Goal: Task Accomplishment & Management: Use online tool/utility

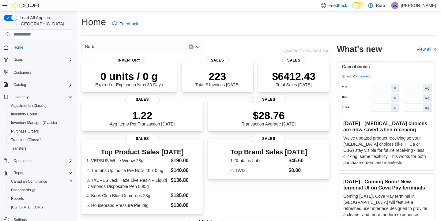
scroll to position [3, 0]
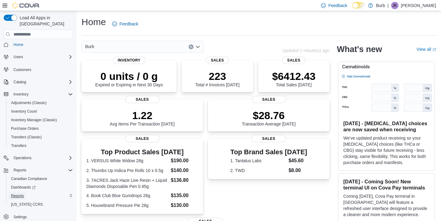
click at [24, 193] on span "Reports" at bounding box center [17, 195] width 13 height 5
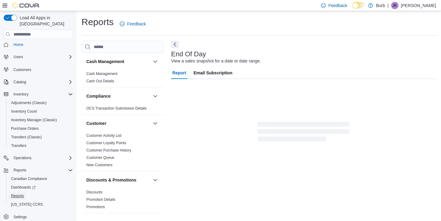
scroll to position [2, 0]
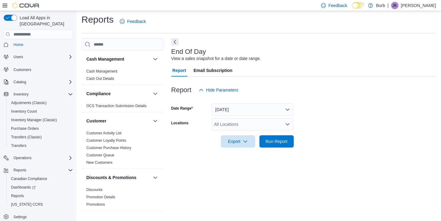
click at [246, 125] on div "All Locations" at bounding box center [253, 124] width 82 height 12
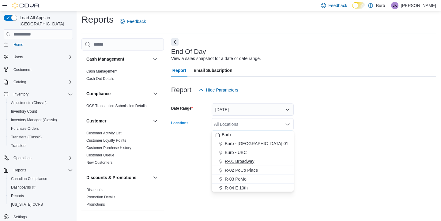
click at [254, 160] on span "R-01 Broadway" at bounding box center [240, 161] width 30 height 6
click at [318, 139] on form "Date Range [DATE] Locations R-01 Broadway Combo box. Selected. R-01 Broadway. P…" at bounding box center [303, 121] width 265 height 51
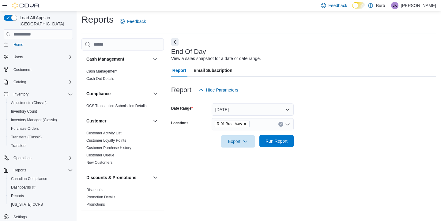
click at [267, 143] on span "Run Report" at bounding box center [276, 141] width 22 height 6
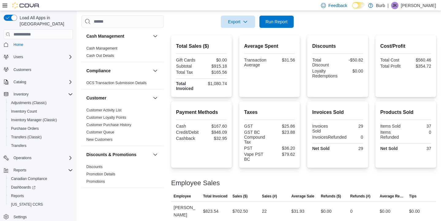
scroll to position [140, 0]
